Goal: Information Seeking & Learning: Learn about a topic

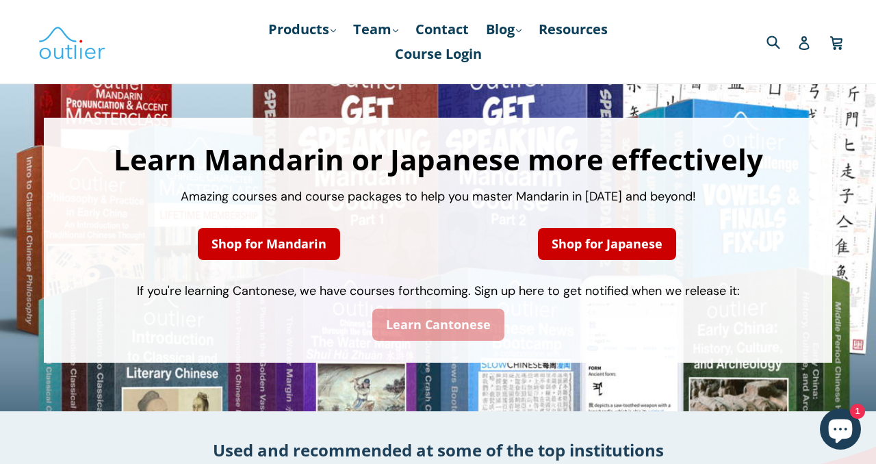
scroll to position [50, 0]
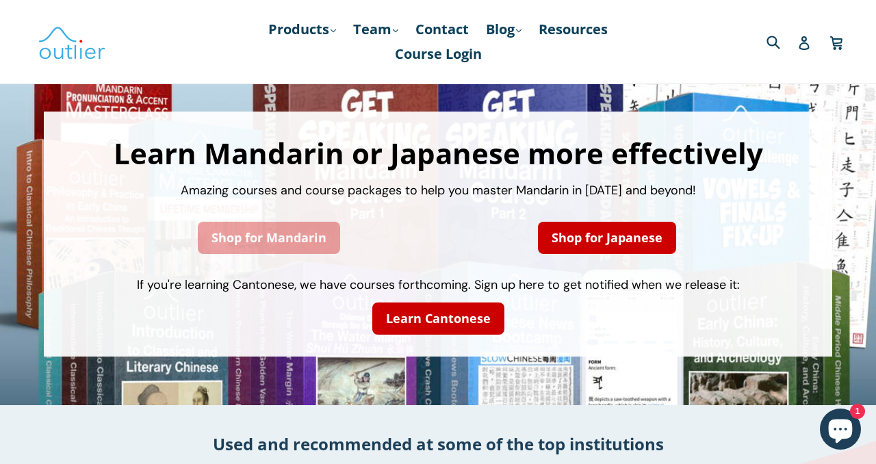
click at [259, 245] on link "Shop for Mandarin" at bounding box center [269, 238] width 142 height 32
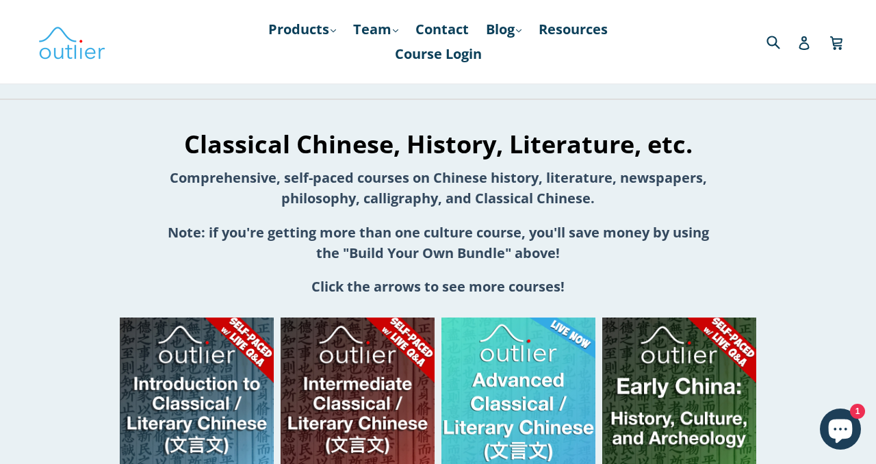
scroll to position [1194, 0]
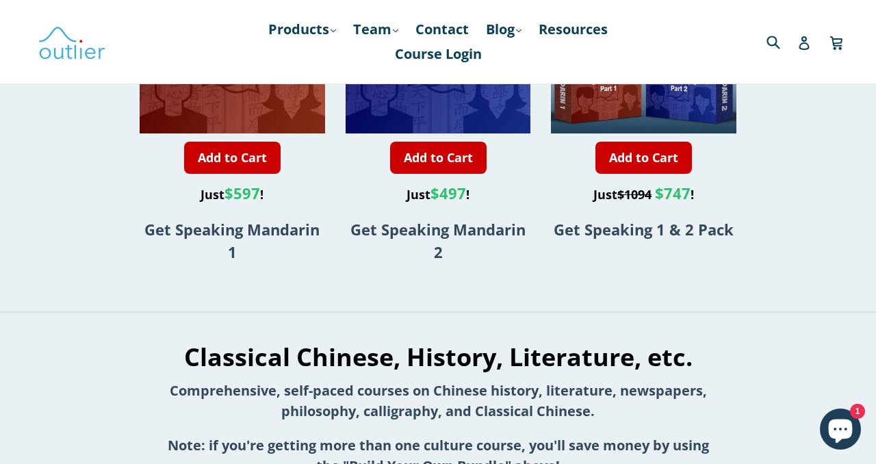
click at [838, 424] on icon "Chat window" at bounding box center [841, 432] width 24 height 24
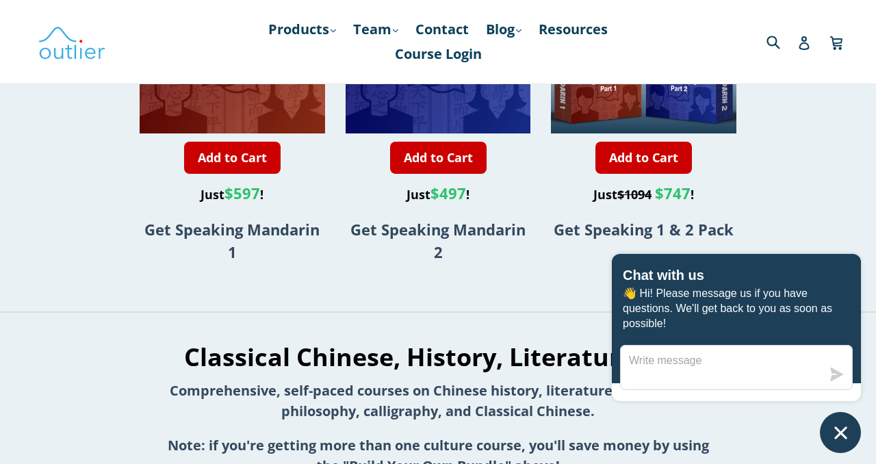
click at [848, 439] on icon "Chat window" at bounding box center [840, 432] width 21 height 21
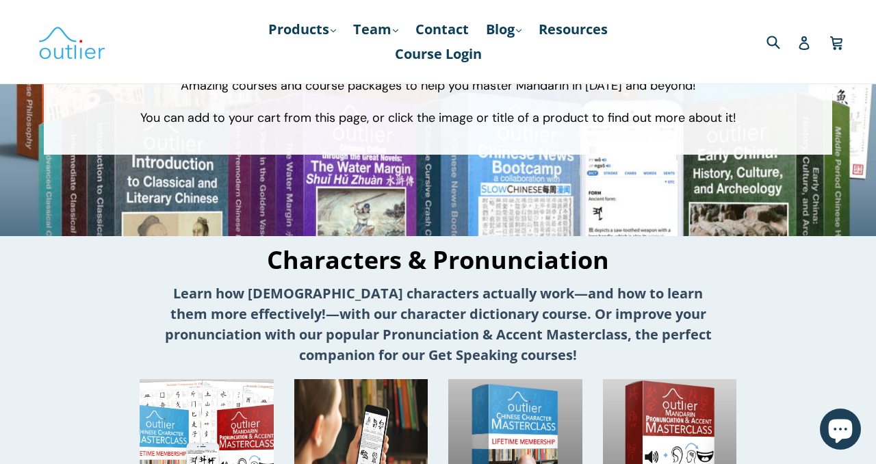
scroll to position [0, 0]
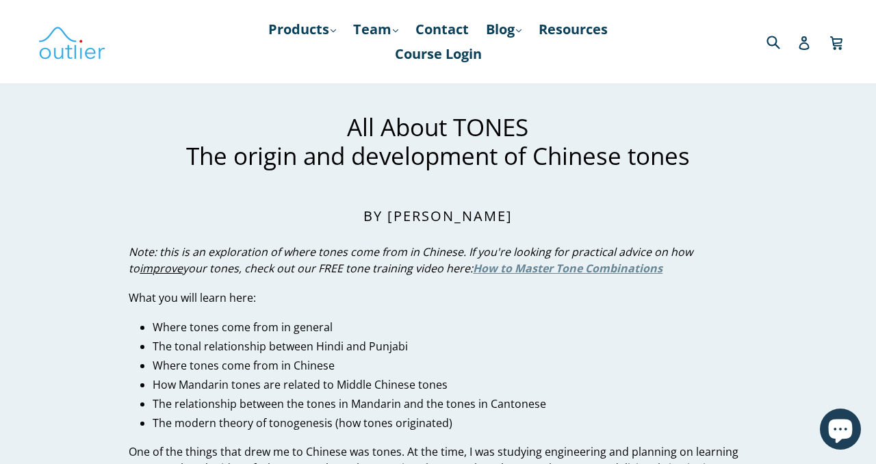
click at [541, 274] on strong "How to Master Tone Combinations" at bounding box center [568, 268] width 190 height 15
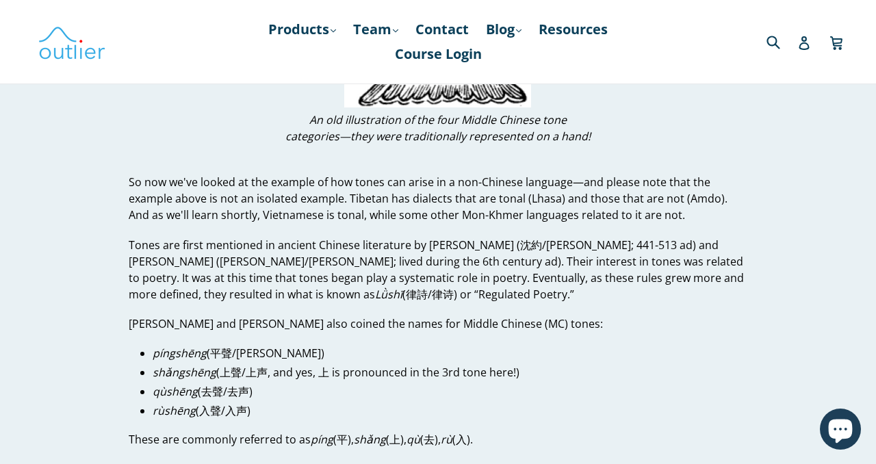
scroll to position [2079, 0]
